Goal: Task Accomplishment & Management: Use online tool/utility

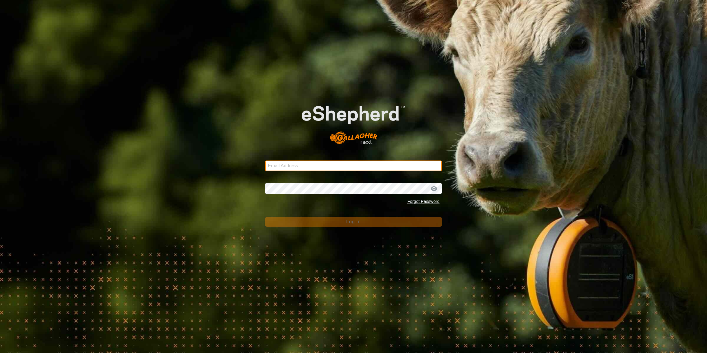
drag, startPoint x: 360, startPoint y: 168, endPoint x: 358, endPoint y: 163, distance: 4.9
click at [358, 165] on input "Email Address" at bounding box center [353, 165] width 177 height 11
type input "[PERSON_NAME][EMAIL_ADDRESS][DOMAIN_NAME]"
click at [324, 204] on div "Password Forgot Password" at bounding box center [353, 191] width 177 height 31
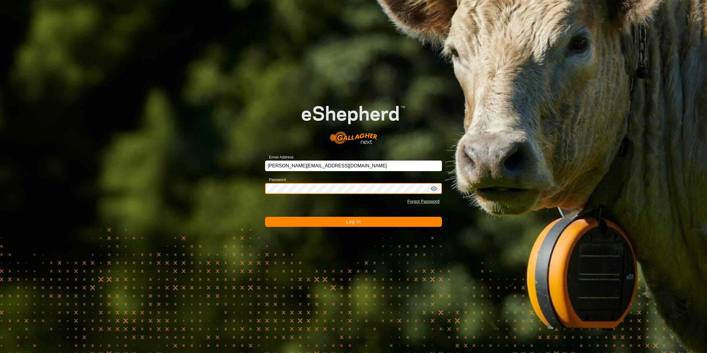
click at [265, 217] on button "Log In" at bounding box center [353, 222] width 177 height 10
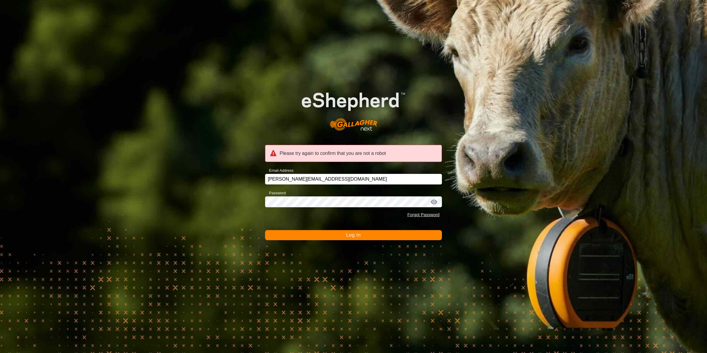
click at [312, 237] on button "Log In" at bounding box center [353, 235] width 177 height 10
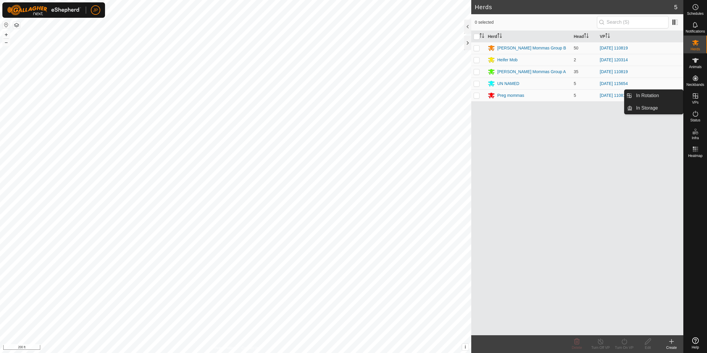
drag, startPoint x: 694, startPoint y: 100, endPoint x: 690, endPoint y: 110, distance: 10.9
click at [694, 100] on es-virtualpaddocks-svg-icon at bounding box center [696, 95] width 11 height 9
click at [697, 99] on icon at bounding box center [695, 95] width 7 height 7
click at [694, 97] on icon at bounding box center [695, 95] width 7 height 7
click at [692, 95] on icon at bounding box center [695, 95] width 7 height 7
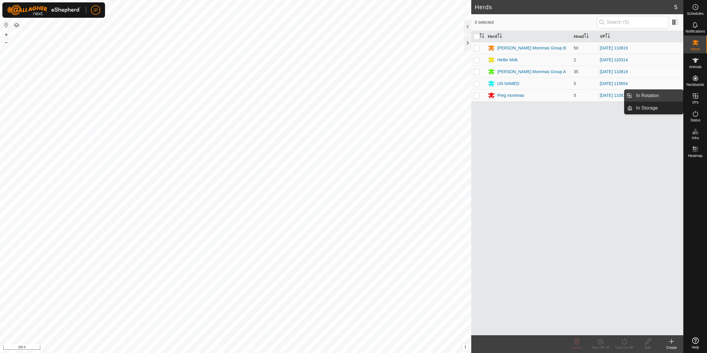
click at [659, 93] on link "In Rotation" at bounding box center [658, 96] width 51 height 12
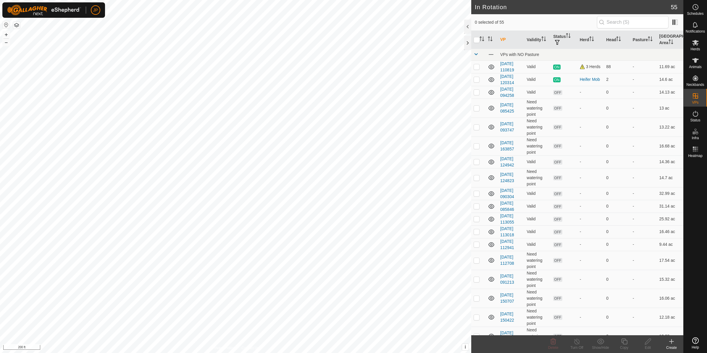
click at [675, 338] on icon at bounding box center [671, 341] width 7 height 7
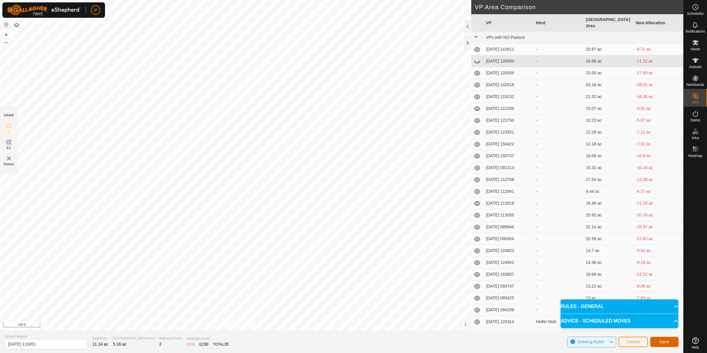
click at [662, 341] on span "Save" at bounding box center [665, 341] width 10 height 5
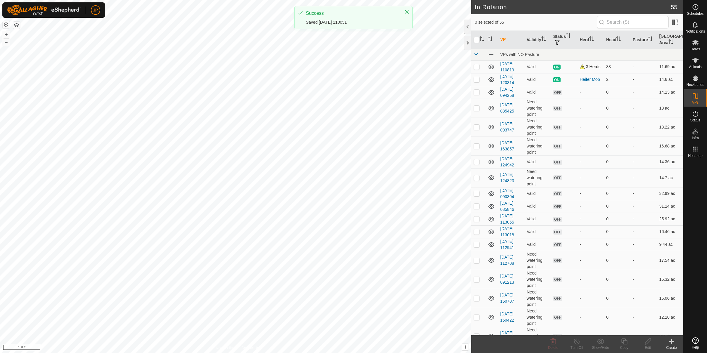
click at [524, 185] on div "In Rotation 55 0 selected of 55 VP Validity Status Herd Head Pasture Grazing Ar…" at bounding box center [342, 176] width 684 height 353
click at [591, 226] on div "In Rotation 56 0 selected of 56 VP Validity Status Herd Head Pasture Grazing Ar…" at bounding box center [342, 176] width 684 height 353
checkbox input "true"
click at [626, 340] on icon at bounding box center [625, 341] width 6 height 6
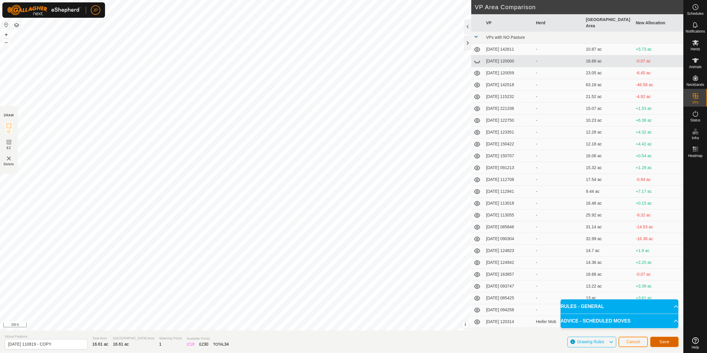
click at [673, 340] on button "Save" at bounding box center [665, 342] width 28 height 10
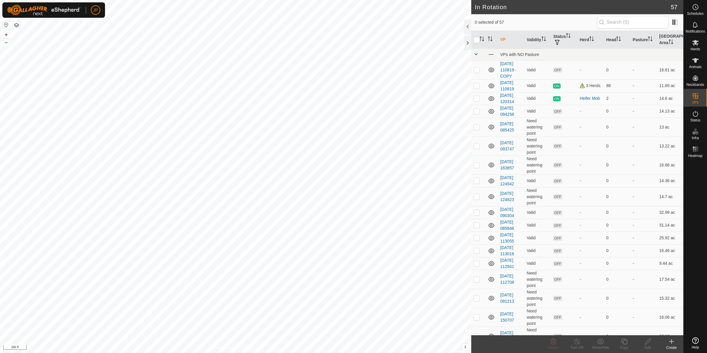
checkbox input "true"
click at [698, 45] on icon at bounding box center [695, 42] width 7 height 7
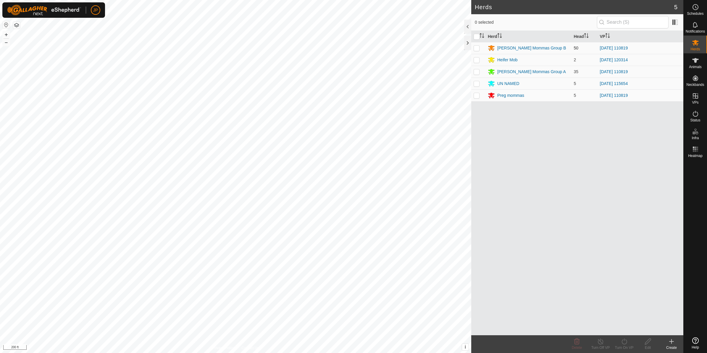
click at [475, 47] on p-checkbox at bounding box center [477, 48] width 6 height 5
checkbox input "true"
click at [474, 70] on p-checkbox at bounding box center [477, 71] width 6 height 5
checkbox input "true"
click at [476, 97] on p-checkbox at bounding box center [477, 95] width 6 height 5
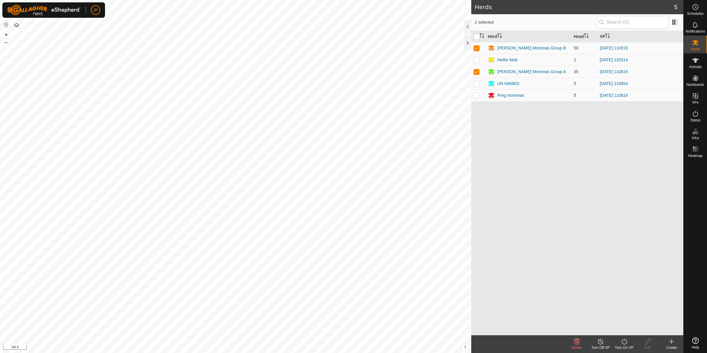
checkbox input "true"
click at [625, 343] on icon at bounding box center [624, 341] width 7 height 7
click at [629, 317] on link "Later" at bounding box center [642, 316] width 59 height 12
click at [626, 345] on div "Turn On VP" at bounding box center [625, 347] width 24 height 5
click at [626, 340] on icon at bounding box center [624, 341] width 5 height 6
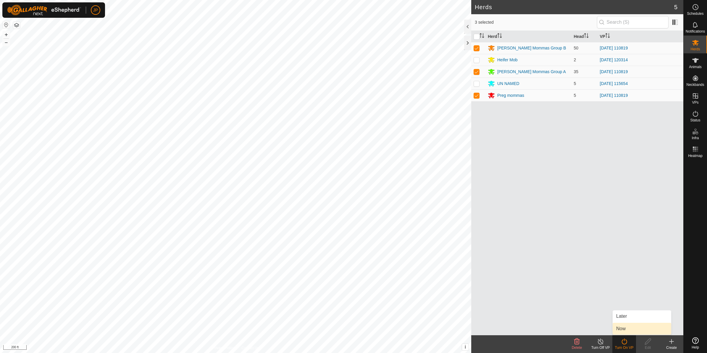
click at [628, 327] on link "Now" at bounding box center [642, 329] width 59 height 12
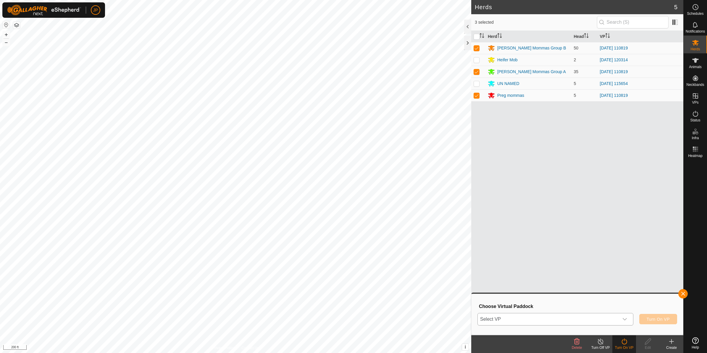
click at [569, 318] on span "Select VP" at bounding box center [548, 319] width 141 height 12
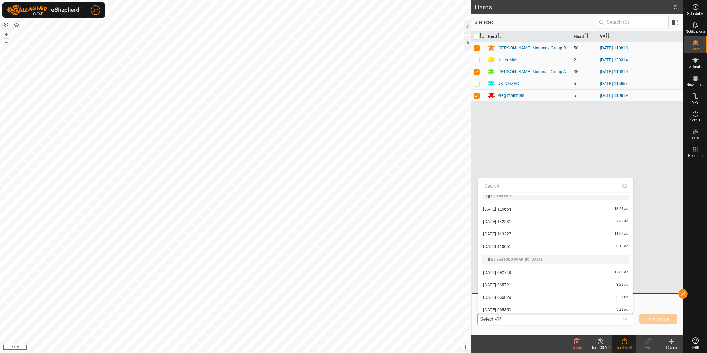
scroll to position [302, 0]
click at [538, 221] on li "[DATE] 110819 - COPY 16.61 ac" at bounding box center [555, 223] width 155 height 12
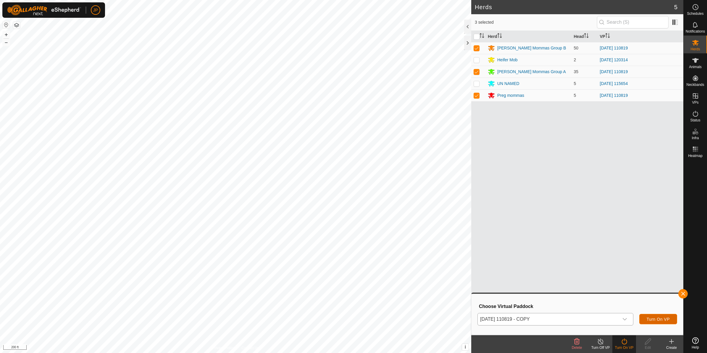
click at [650, 317] on span "Turn On VP" at bounding box center [658, 319] width 23 height 5
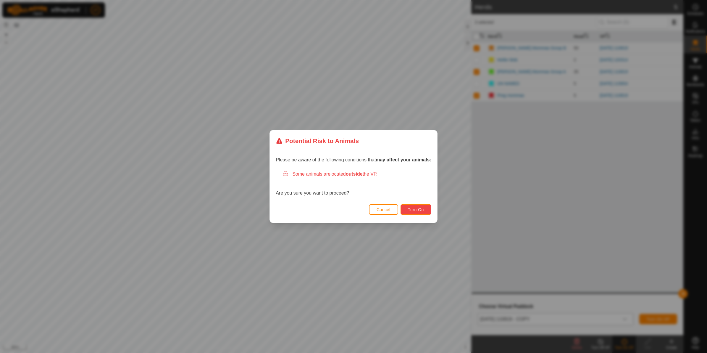
click at [425, 212] on button "Turn On" at bounding box center [416, 209] width 31 height 10
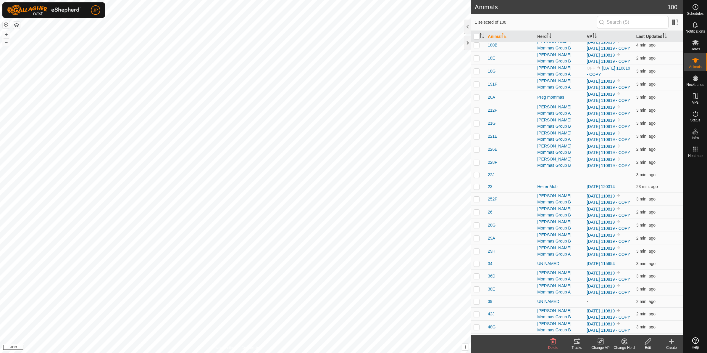
scroll to position [518, 0]
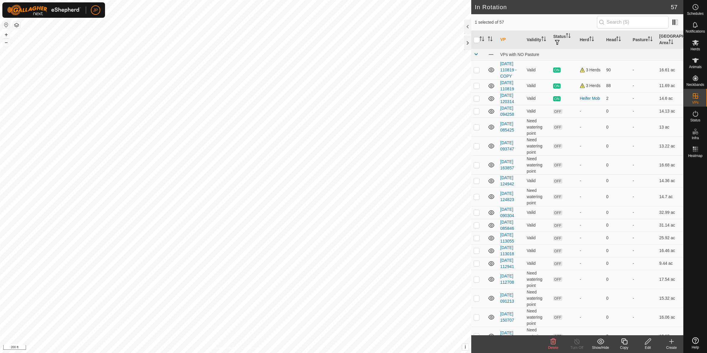
checkbox input "true"
checkbox input "false"
checkbox input "true"
checkbox input "false"
click at [623, 342] on icon at bounding box center [625, 341] width 6 height 6
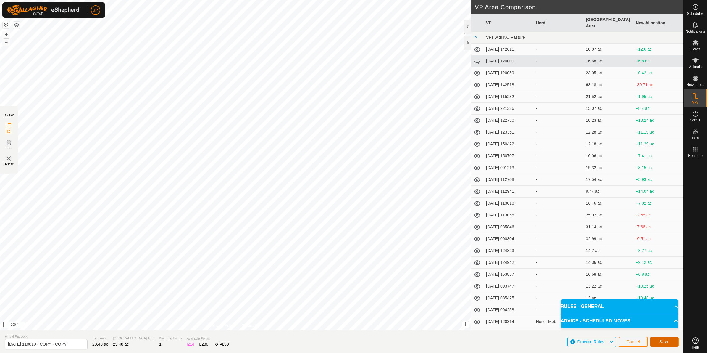
click at [666, 340] on span "Save" at bounding box center [665, 341] width 10 height 5
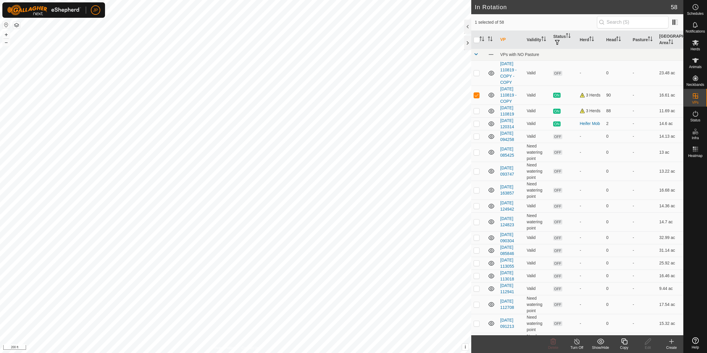
checkbox input "false"
checkbox input "true"
checkbox input "false"
click at [625, 340] on icon at bounding box center [625, 341] width 6 height 6
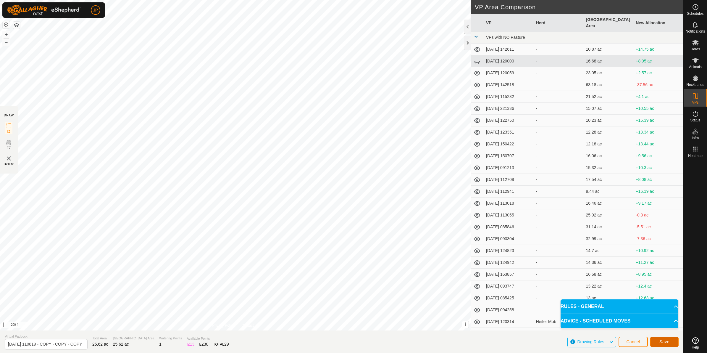
click at [665, 340] on span "Save" at bounding box center [665, 341] width 10 height 5
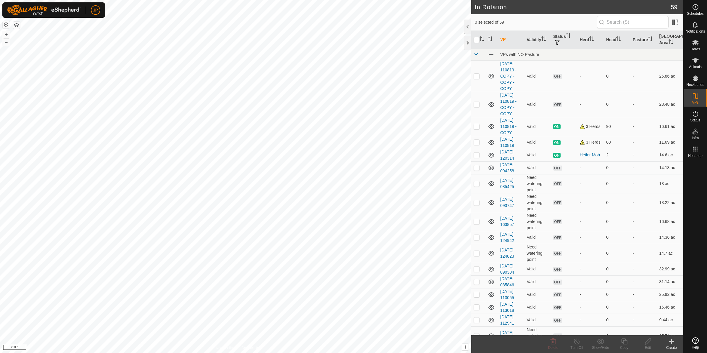
checkbox input "true"
click at [628, 342] on icon at bounding box center [624, 341] width 7 height 7
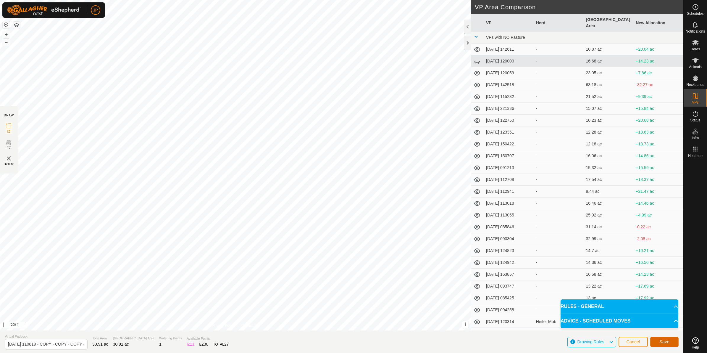
click at [670, 337] on button "Save" at bounding box center [665, 342] width 28 height 10
